Goal: Information Seeking & Learning: Learn about a topic

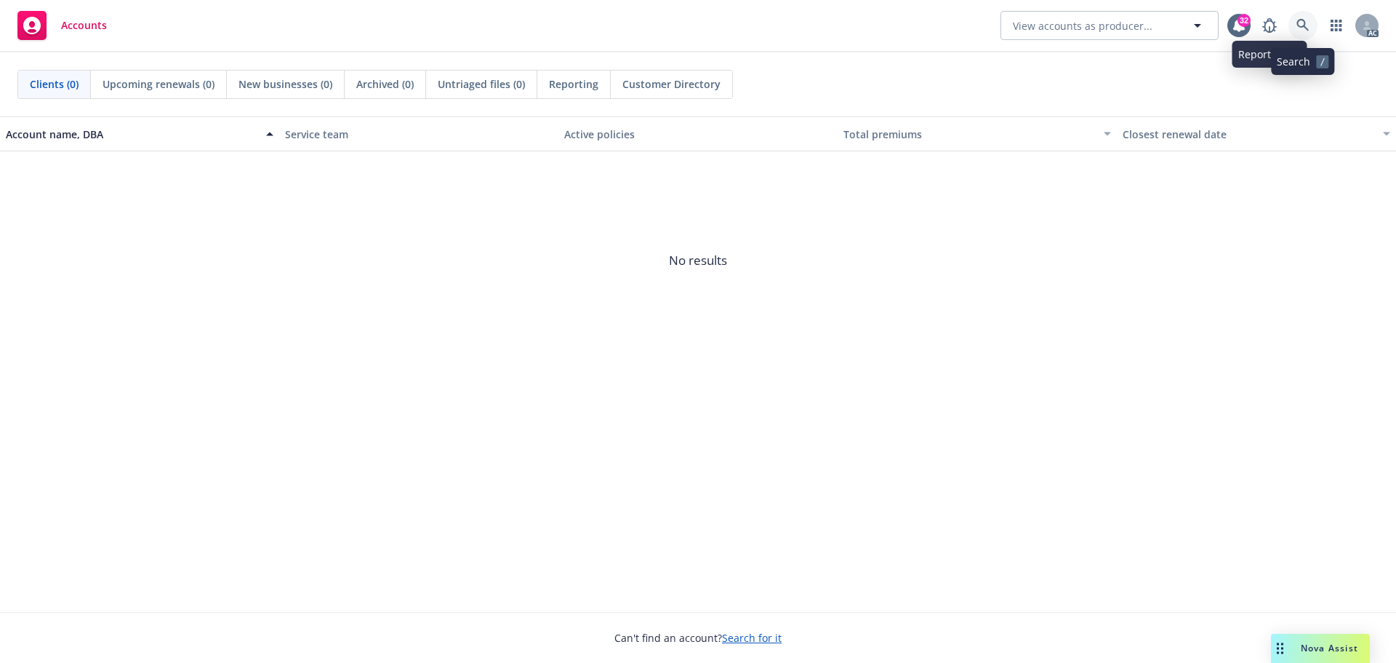
click at [1294, 20] on link at bounding box center [1303, 25] width 29 height 29
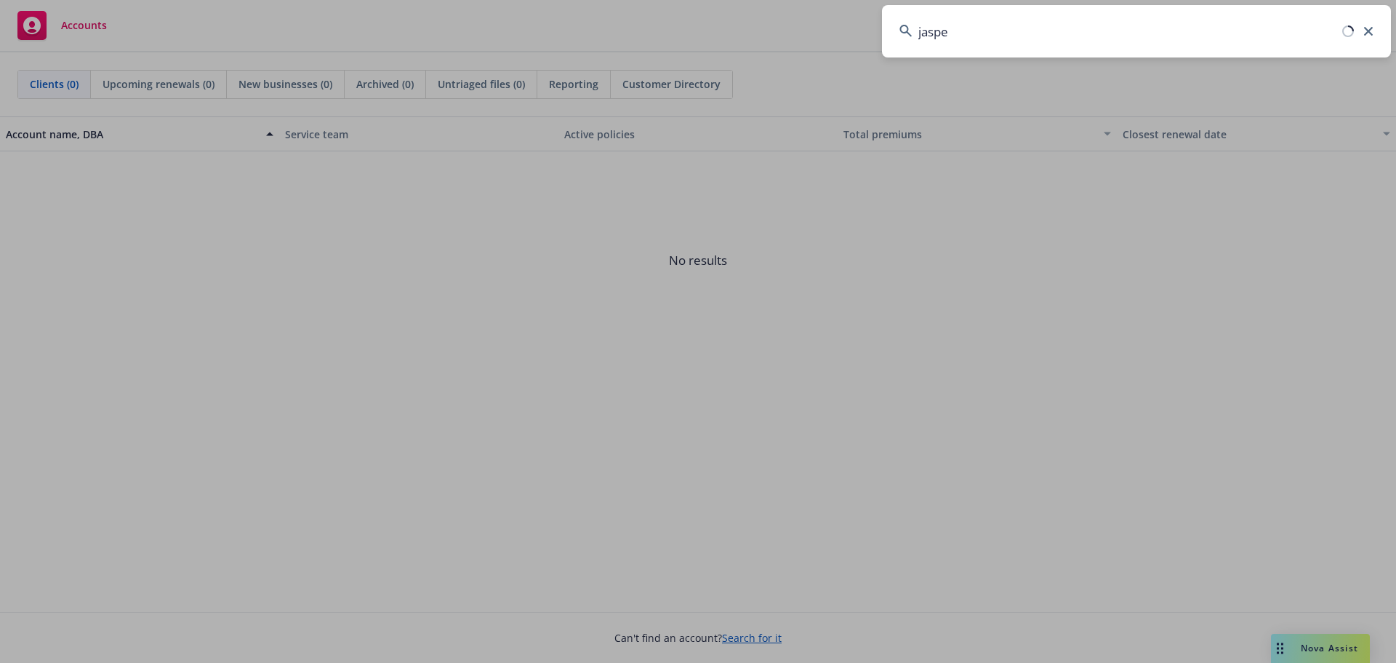
type input "jasper"
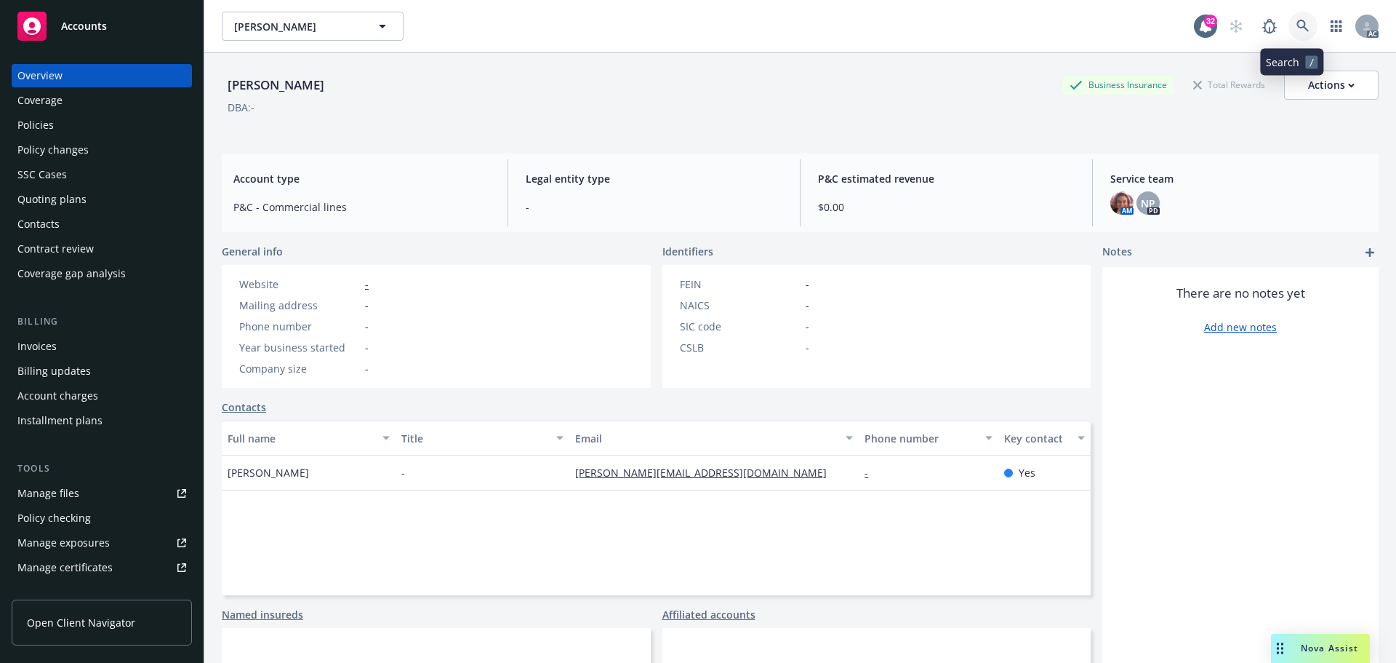
click at [1289, 16] on link at bounding box center [1303, 26] width 29 height 29
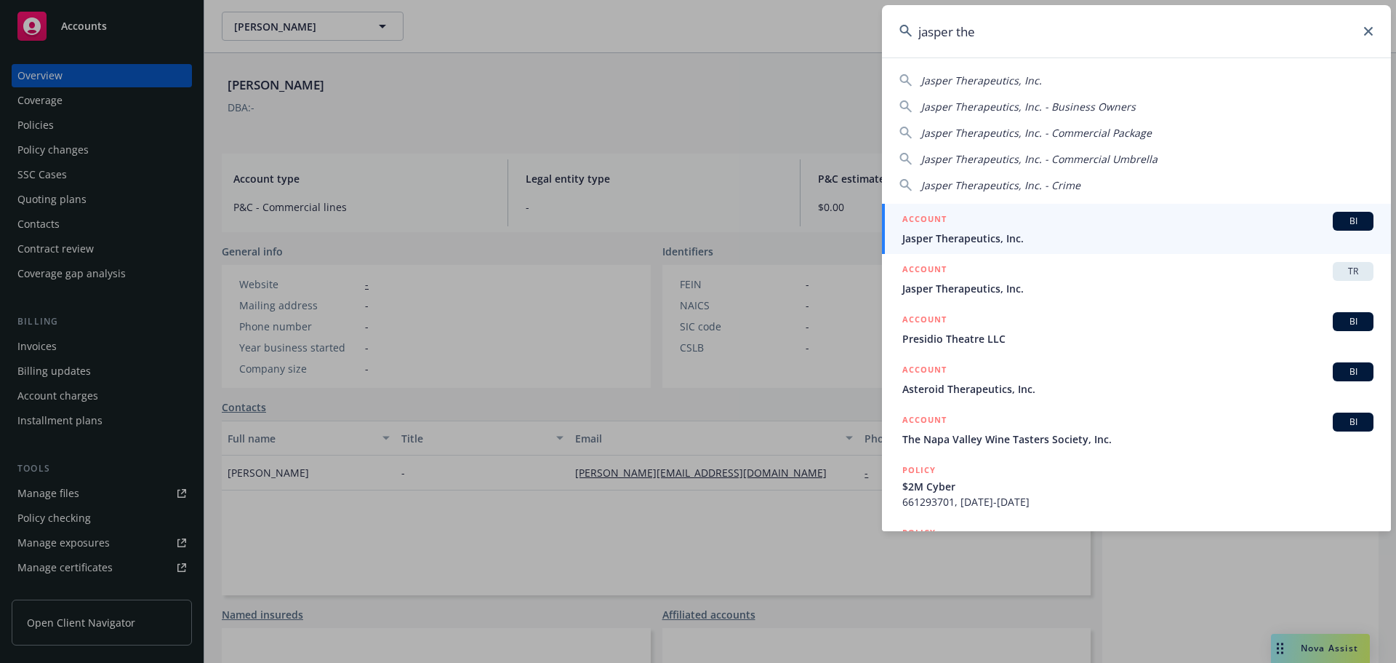
click at [1028, 75] on span "Jasper Therapeutics, Inc." at bounding box center [981, 80] width 121 height 14
type input "Jasper Therapeutics, Inc."
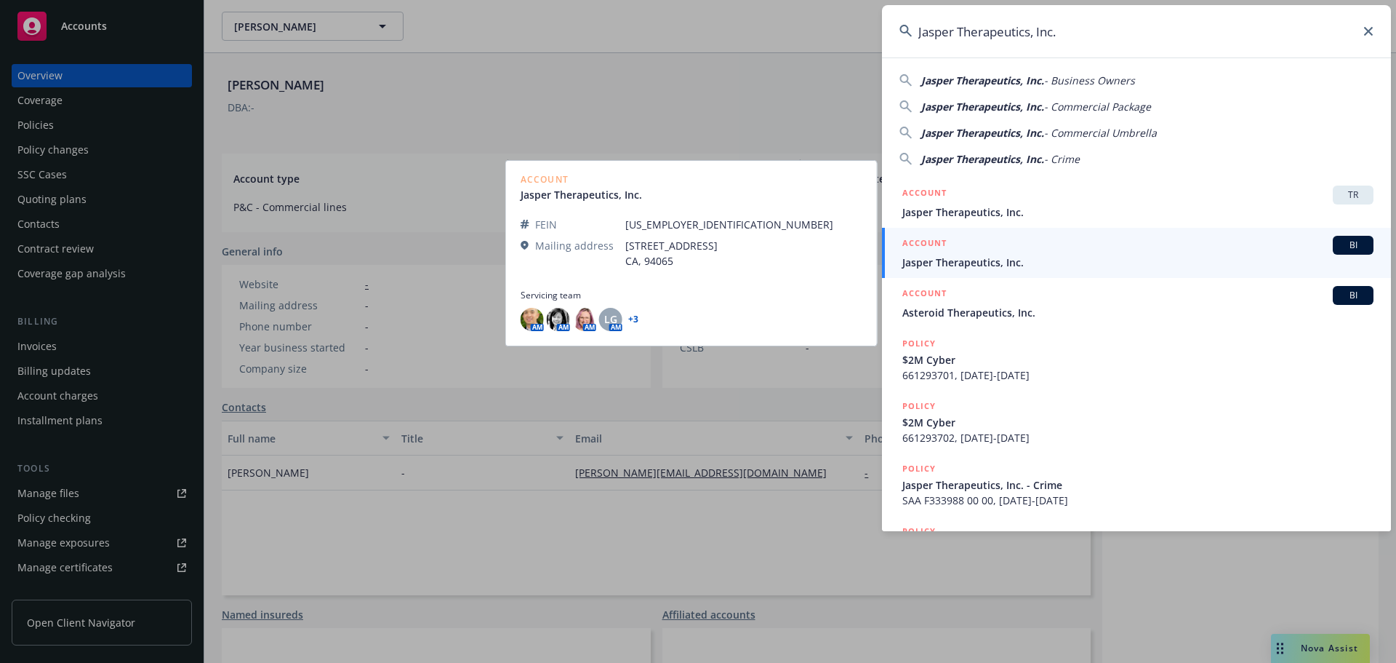
click at [1002, 253] on div "ACCOUNT BI" at bounding box center [1138, 245] width 471 height 19
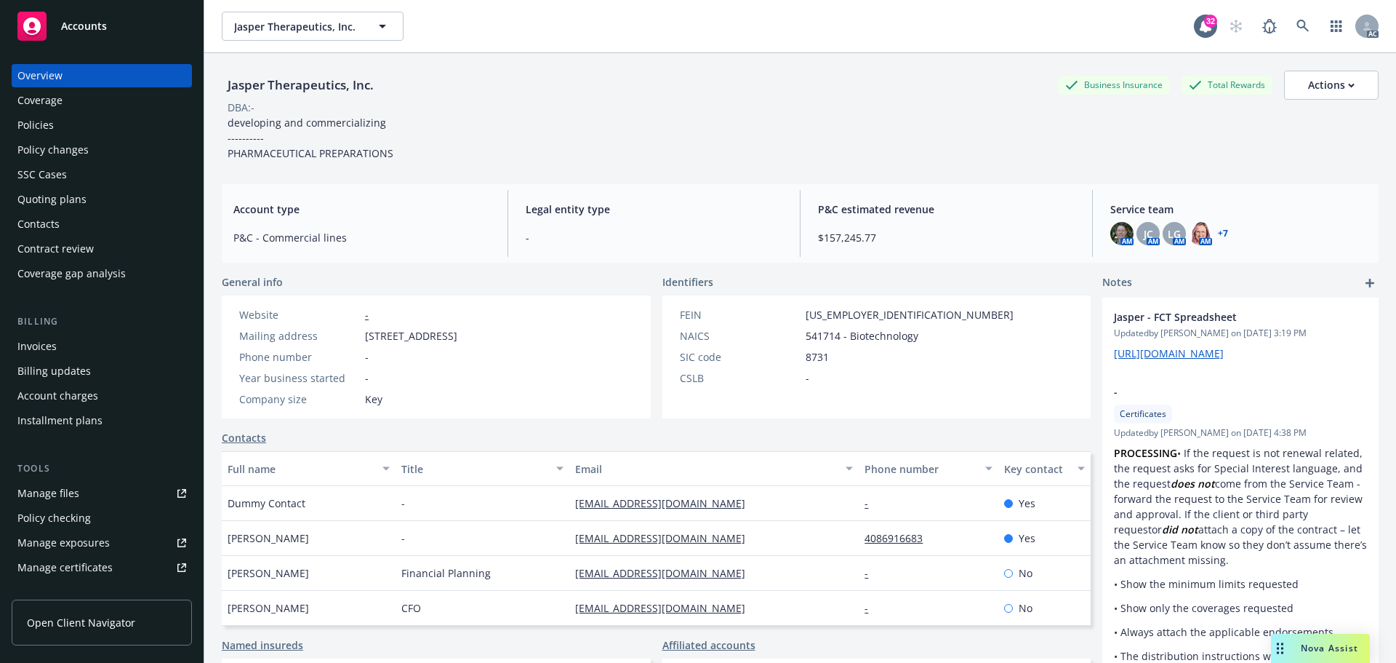
click at [50, 124] on div "Policies" at bounding box center [35, 124] width 36 height 23
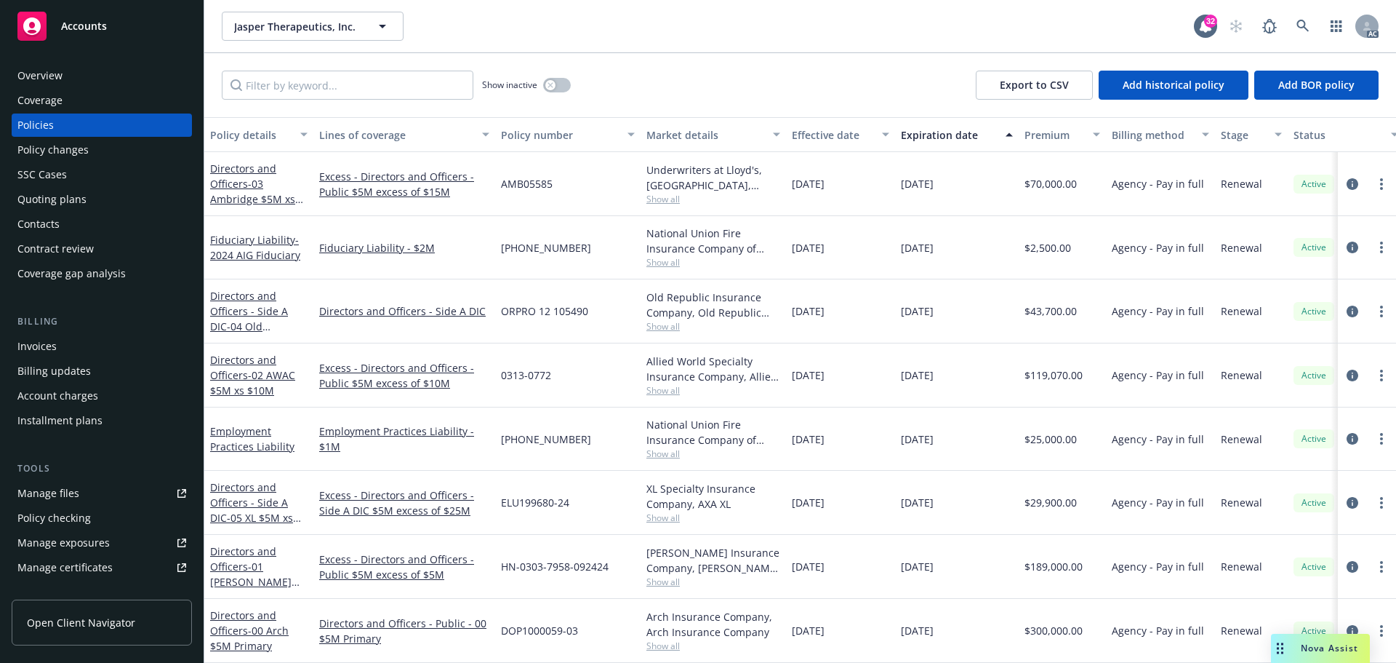
click at [83, 100] on div "Coverage" at bounding box center [101, 100] width 169 height 23
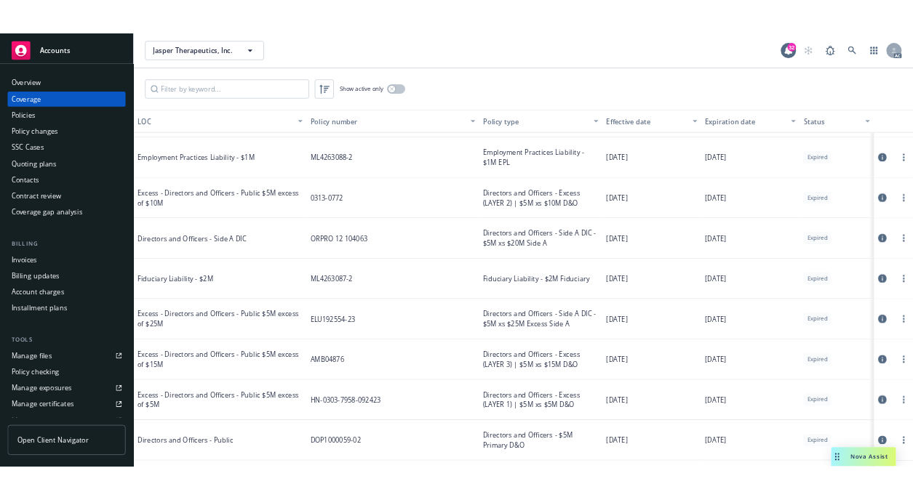
scroll to position [1164, 0]
